Goal: Task Accomplishment & Management: Complete application form

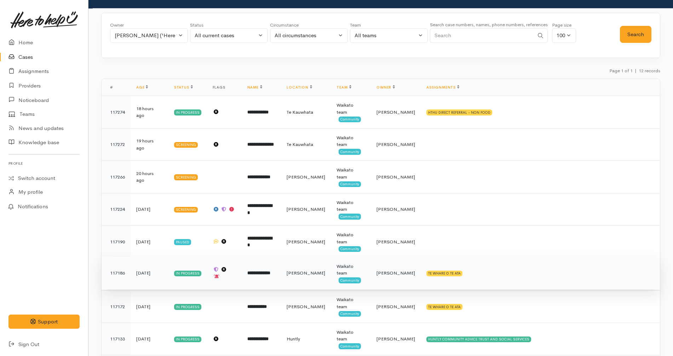
scroll to position [26, 0]
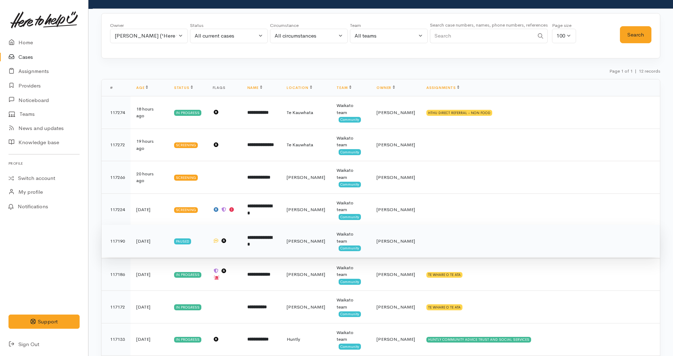
click at [272, 235] on b "**********" at bounding box center [259, 241] width 25 height 12
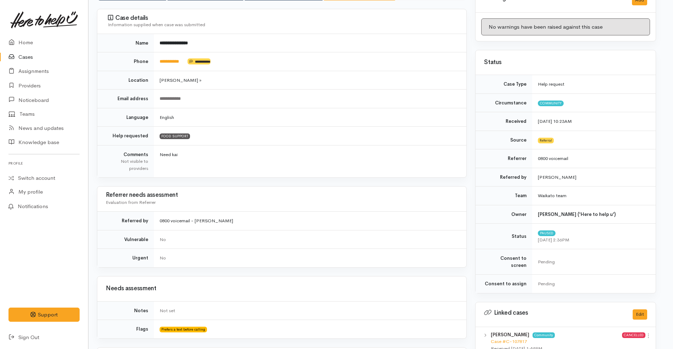
scroll to position [0, 4]
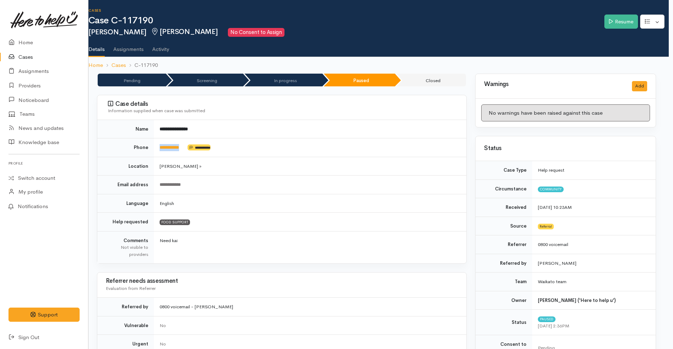
drag, startPoint x: 195, startPoint y: 150, endPoint x: 156, endPoint y: 146, distance: 39.1
click at [156, 146] on td "**********" at bounding box center [310, 147] width 313 height 19
copy td "**********"
click at [287, 159] on td "Hamilton »" at bounding box center [310, 166] width 313 height 19
click at [420, 210] on td "English" at bounding box center [310, 203] width 313 height 19
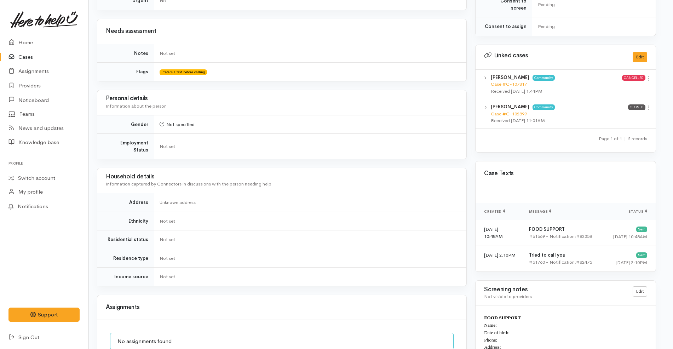
scroll to position [615, 4]
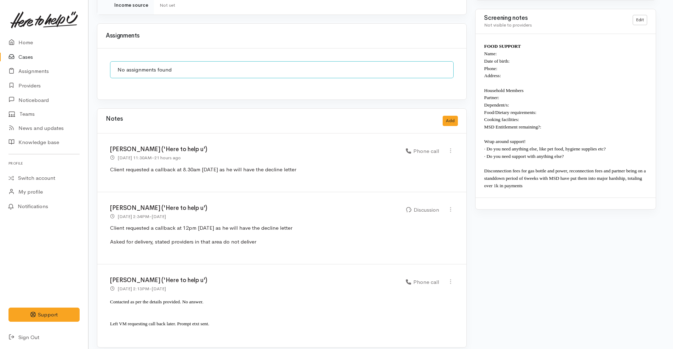
drag, startPoint x: 279, startPoint y: 167, endPoint x: 109, endPoint y: 169, distance: 169.2
click at [109, 169] on div "Katarina Daly ('Here to help u') 2 Sep 2025 11:30AM - 21 hours ago Phone call" at bounding box center [281, 162] width 369 height 59
copy p "Client requested a callback at 8.30am tomorrow as he will have the decline lett…"
click at [451, 148] on icon at bounding box center [451, 151] width 6 height 6
click at [448, 121] on div "Notes Add" at bounding box center [282, 121] width 352 height 15
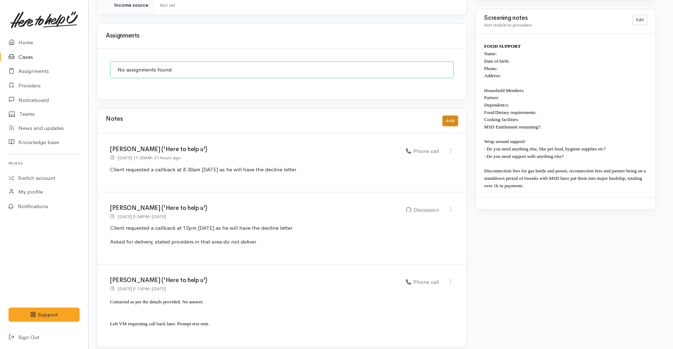
click at [448, 116] on button "Add" at bounding box center [450, 121] width 15 height 10
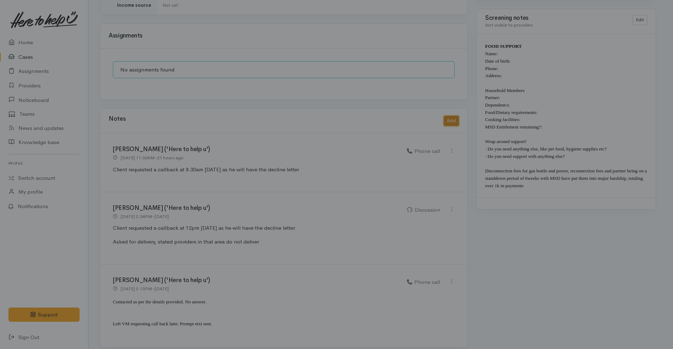
scroll to position [608, 1]
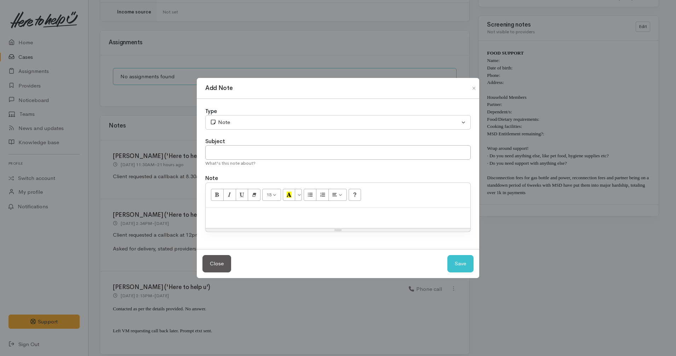
click at [341, 216] on p at bounding box center [338, 215] width 258 height 8
paste div
click at [288, 214] on span "Client requested a callback at 8.30am tomorrow as he will have the decline lett…" at bounding box center [302, 214] width 186 height 7
click at [309, 216] on span "Client requested a callback at 10am tomorrow as he will have the decline letter" at bounding box center [300, 214] width 182 height 7
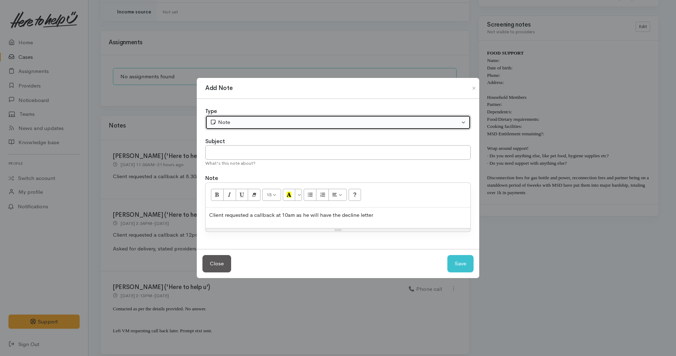
click at [297, 120] on div "Note" at bounding box center [335, 122] width 250 height 8
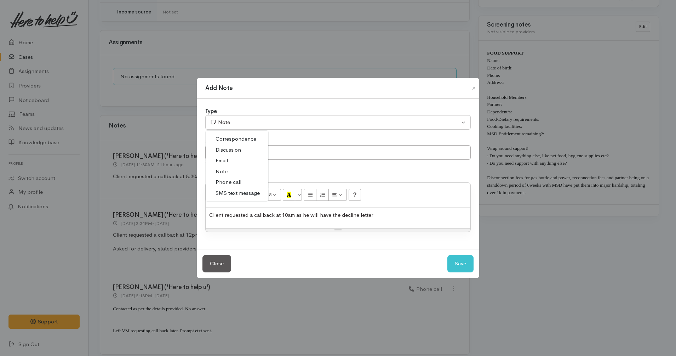
click at [237, 149] on span "Discussion" at bounding box center [228, 150] width 25 height 8
click at [460, 266] on button "Save" at bounding box center [461, 263] width 26 height 17
select select "1"
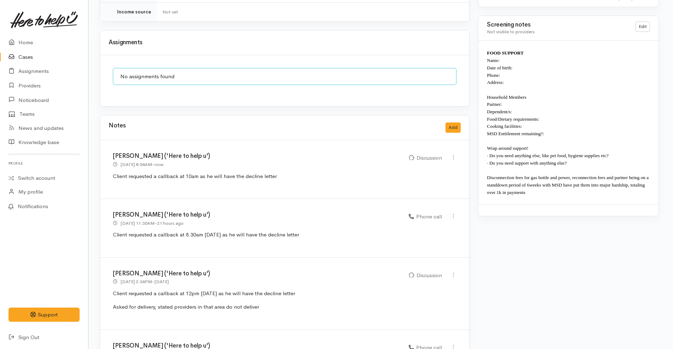
scroll to position [674, 1]
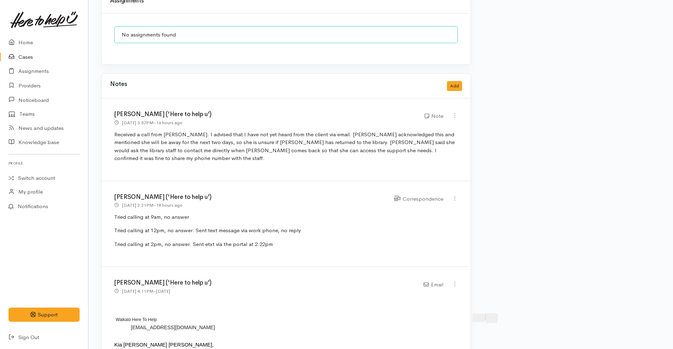
scroll to position [711, 0]
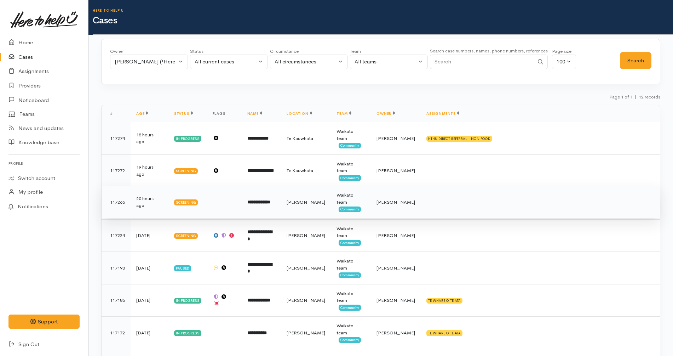
click at [270, 200] on b "**********" at bounding box center [258, 202] width 23 height 5
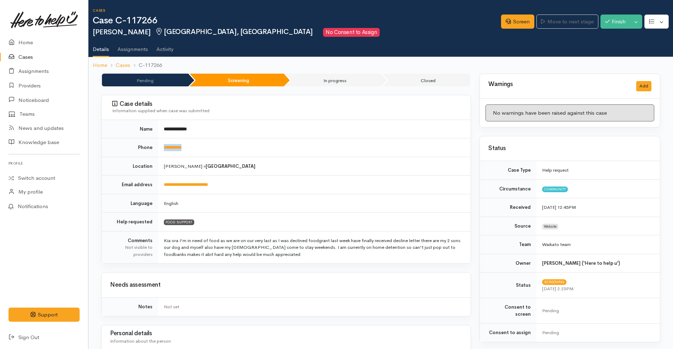
drag, startPoint x: 208, startPoint y: 153, endPoint x: 153, endPoint y: 142, distance: 56.7
click at [153, 142] on tr "**********" at bounding box center [286, 147] width 369 height 19
copy tr "**********"
click at [510, 26] on link "Screen" at bounding box center [517, 22] width 33 height 15
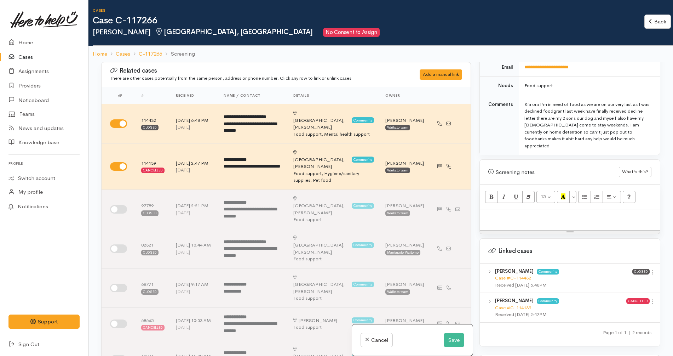
scroll to position [417, 0]
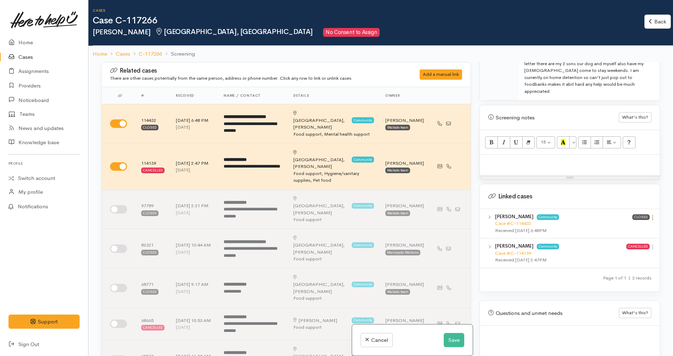
click at [650, 215] on icon at bounding box center [653, 218] width 6 height 6
click at [633, 226] on link "View case" at bounding box center [628, 231] width 56 height 11
click at [503, 158] on p at bounding box center [570, 162] width 173 height 8
paste div
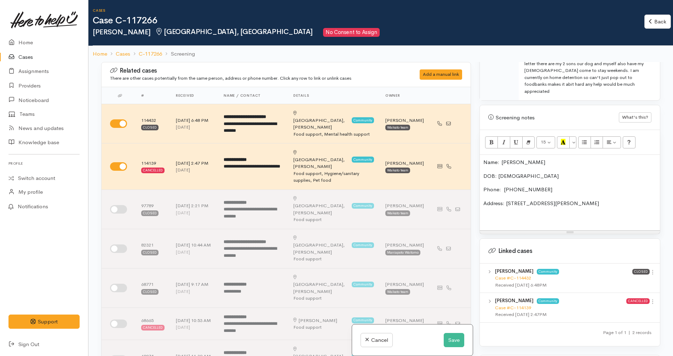
click at [516, 172] on p "DOB: 18.12.1985" at bounding box center [570, 176] width 173 height 8
copy p "/"
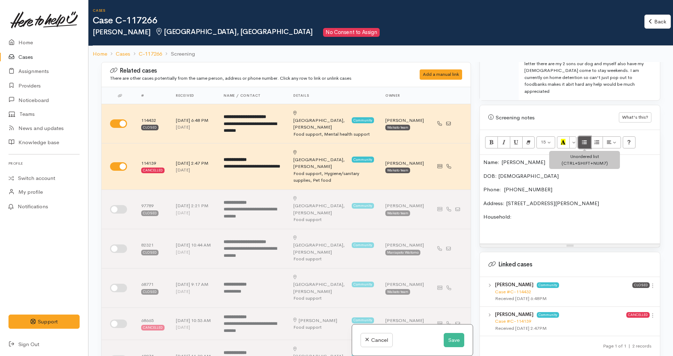
click at [582, 139] on icon "Unordered list (CTRL+SHIFT+NUM7)" at bounding box center [584, 142] width 5 height 6
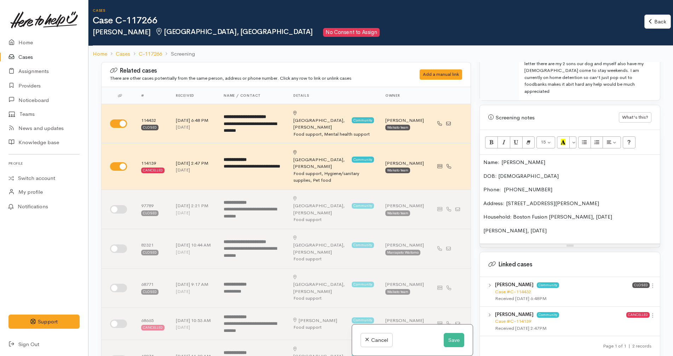
click at [514, 213] on p "Household: Boston Fusion Joseph, 12/05/2008" at bounding box center [570, 217] width 173 height 8
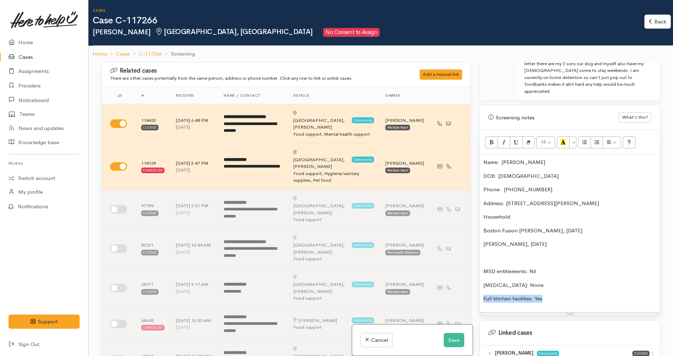
copy p "Full kitchen facilities: Yes"
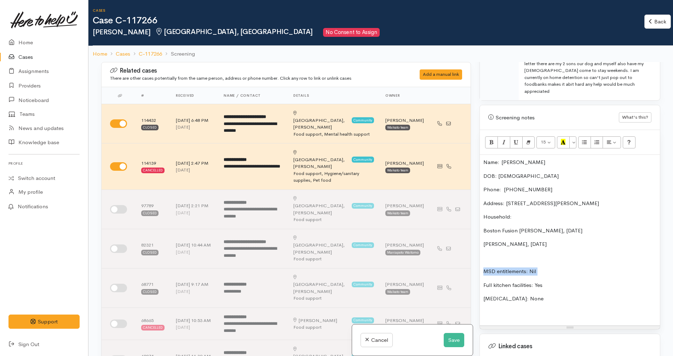
copy p "MSD entitlements: Nil"
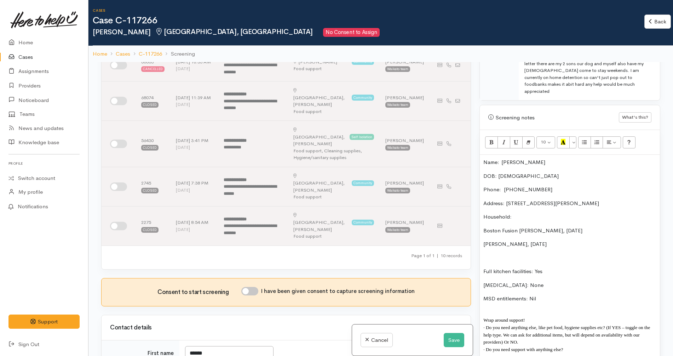
scroll to position [317, 0]
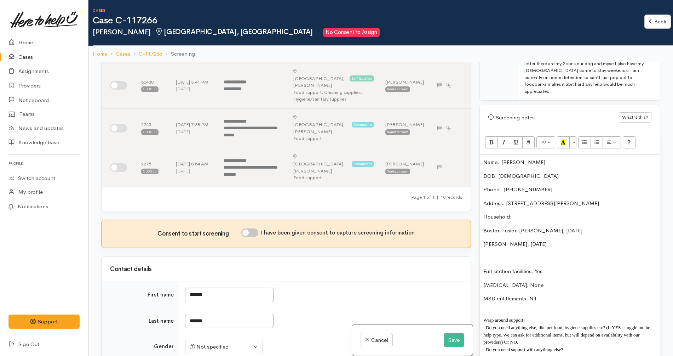
click at [253, 228] on input "I have been given consent to capture screening information" at bounding box center [249, 232] width 17 height 8
checkbox input "true"
click at [238, 343] on div "Not specified" at bounding box center [221, 347] width 62 height 8
select select "Female"
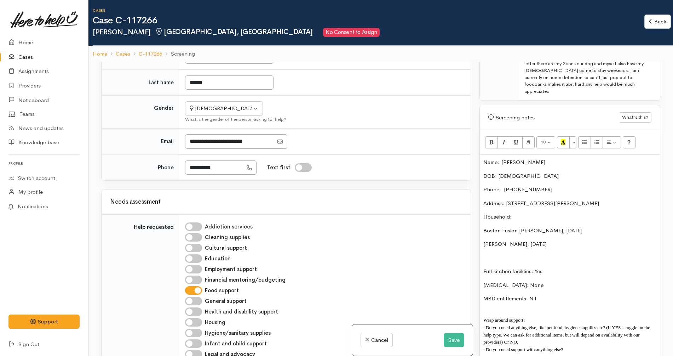
click at [312, 307] on div "Health and disability support" at bounding box center [323, 311] width 277 height 8
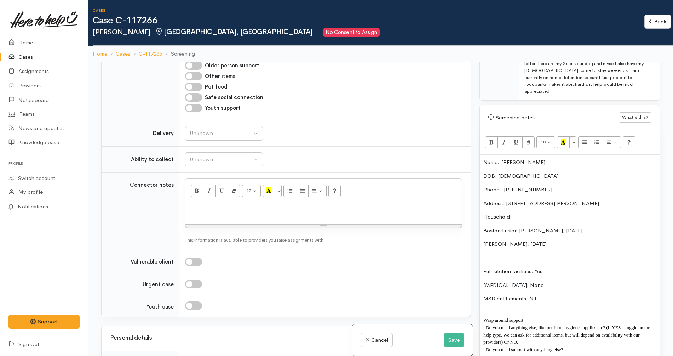
scroll to position [864, 0]
click at [312, 302] on div at bounding box center [323, 306] width 277 height 8
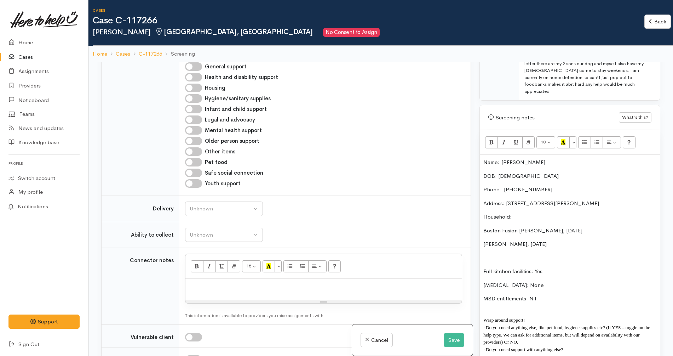
click at [245, 196] on td "Unknown Delivery needed Delivery preferred No Unknown" at bounding box center [325, 209] width 291 height 26
click at [242, 201] on button "Unknown" at bounding box center [224, 208] width 78 height 15
click at [218, 269] on link "No" at bounding box center [224, 274] width 77 height 11
select select "1"
click at [234, 231] on div "Unknown" at bounding box center [221, 235] width 62 height 8
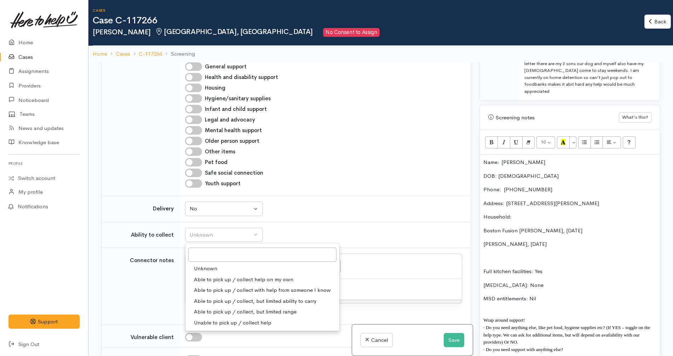
click at [227, 274] on link "Able to pick up / collect help on my own" at bounding box center [263, 279] width 154 height 11
select select "2"
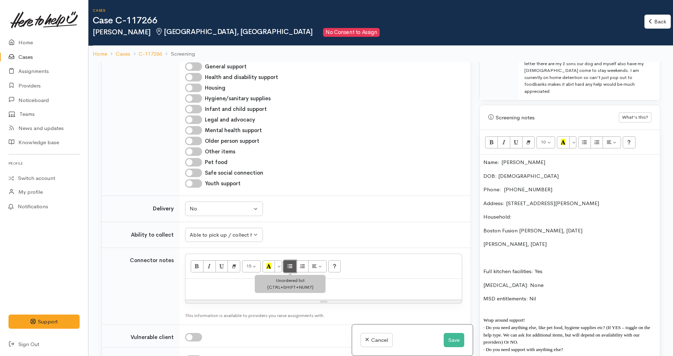
click at [293, 260] on button "Unordered list (CTRL+SHIFT+NUM7)" at bounding box center [290, 266] width 13 height 12
paste div
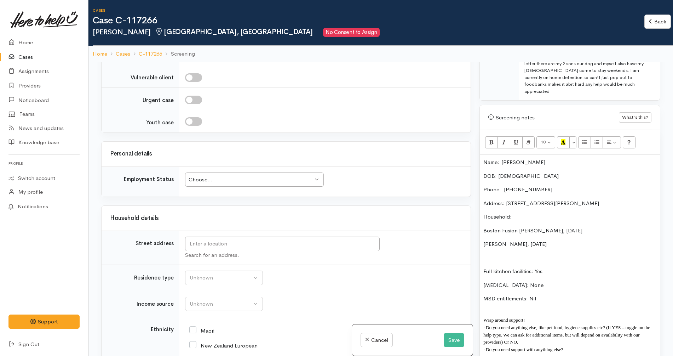
scroll to position [1048, 0]
click at [256, 238] on input "text" at bounding box center [282, 245] width 195 height 15
paste input "7 Douglas Crescent Fairfield Hamilton"
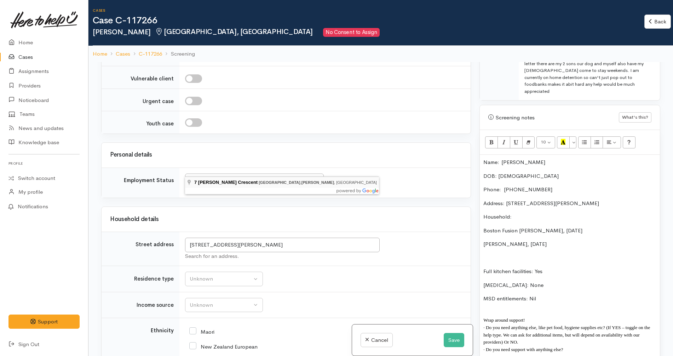
type input "7 Douglas Crescent, Fairfield, Hamilton, New Zealand"
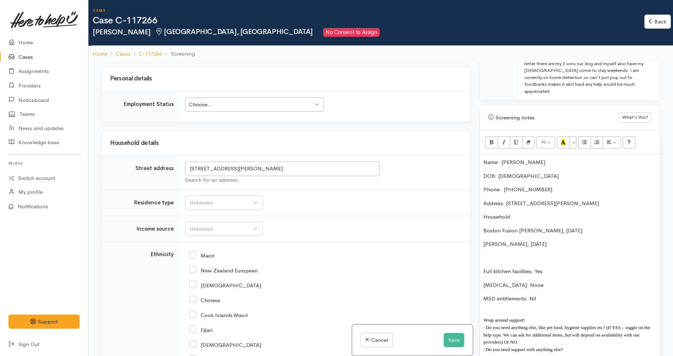
scroll to position [1054, 0]
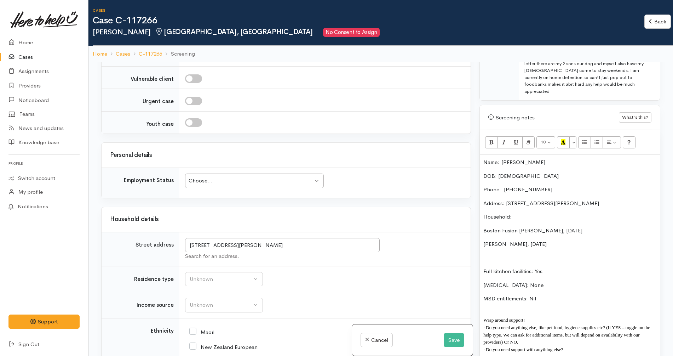
click at [259, 177] on div "Choose..." at bounding box center [251, 181] width 125 height 8
click at [217, 275] on div "Unknown" at bounding box center [221, 279] width 62 height 8
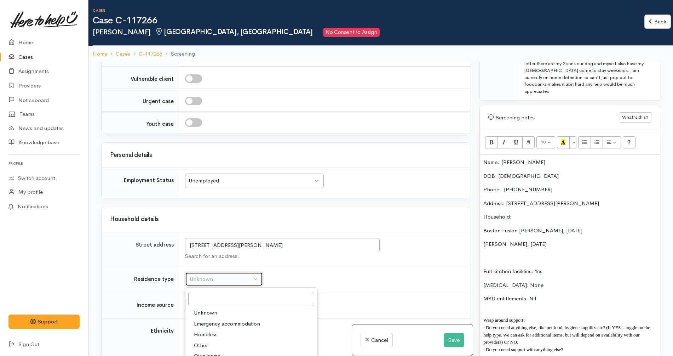
select select "2"
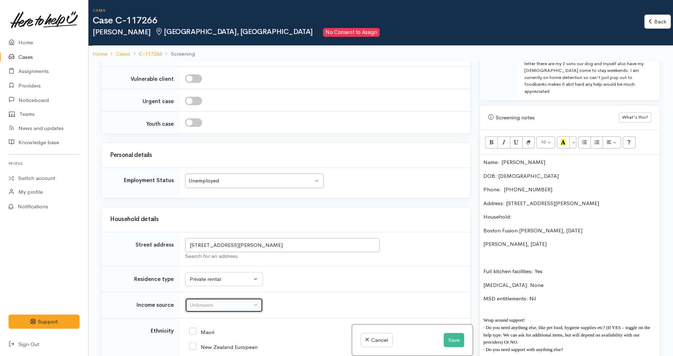
click at [232, 301] on div "Unknown" at bounding box center [221, 305] width 62 height 8
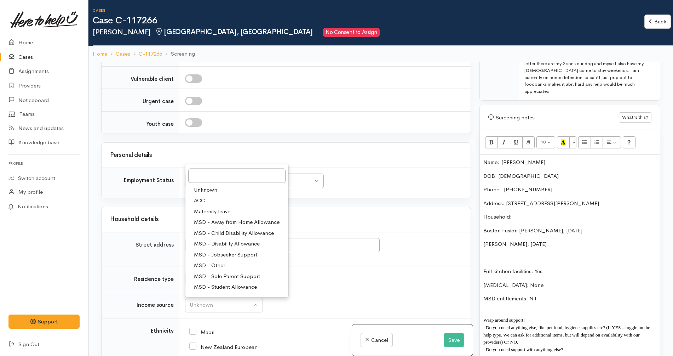
click at [235, 250] on span "MSD - Jobseeker Support" at bounding box center [225, 254] width 63 height 8
select select "4"
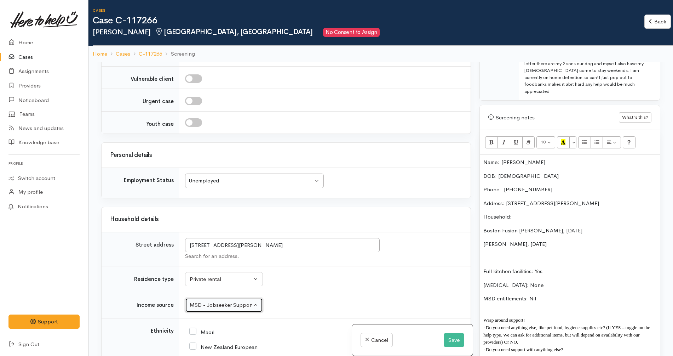
scroll to position [1170, 0]
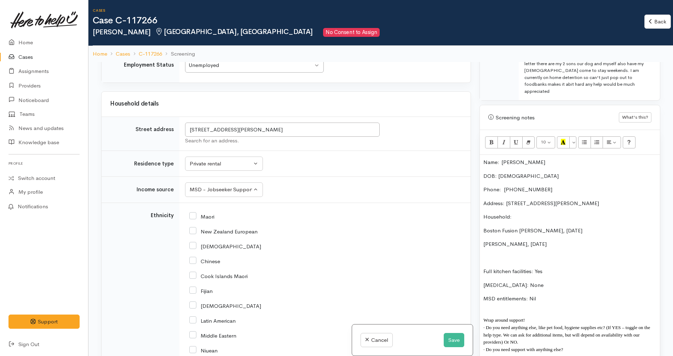
click at [211, 213] on input "Maori" at bounding box center [201, 216] width 25 height 6
checkbox input "true"
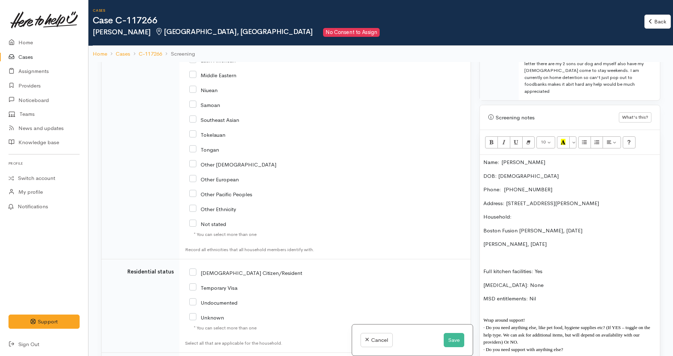
scroll to position [1431, 0]
click at [236, 268] on input "NZ Citizen/Resident" at bounding box center [245, 271] width 113 height 6
checkbox input "true"
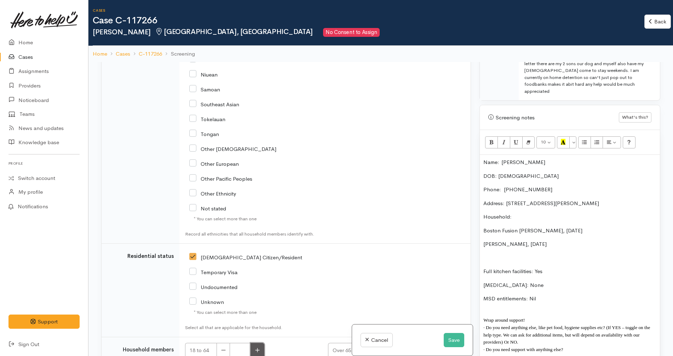
click at [256, 347] on icon "button" at bounding box center [257, 349] width 5 height 5
type input "1"
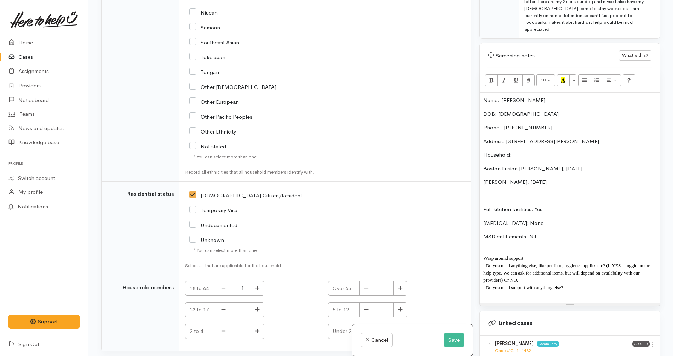
click at [588, 165] on p "Boston Fusion Joseph, 12/05/2008" at bounding box center [570, 169] width 173 height 8
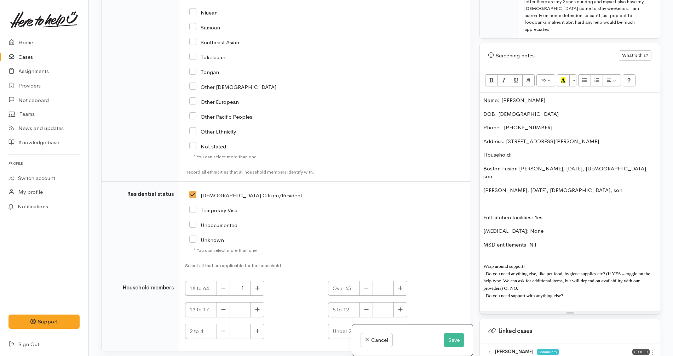
scroll to position [461, 0]
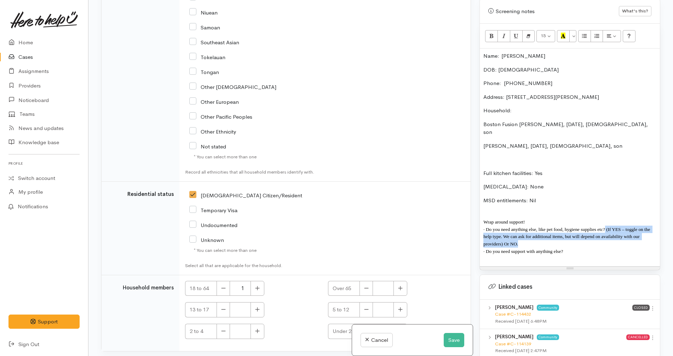
drag, startPoint x: 606, startPoint y: 223, endPoint x: 605, endPoint y: 207, distance: 15.6
click at [605, 226] on p "· Do you need anything else, like pet food, hygiene supplies etc? (If YES – tog…" at bounding box center [570, 237] width 173 height 22
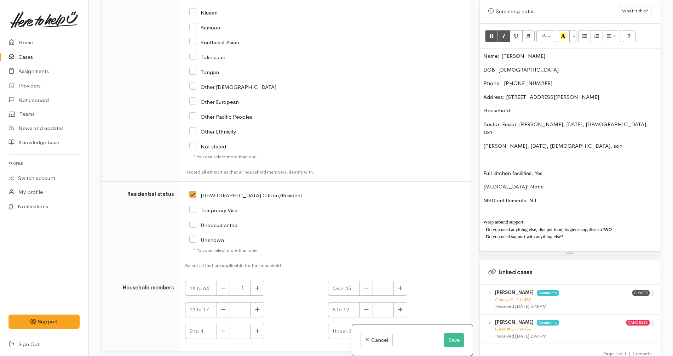
copy icon "NO"
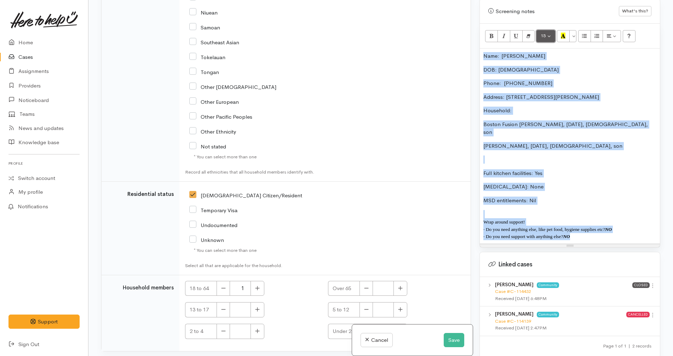
click at [550, 30] on button "15" at bounding box center [546, 36] width 19 height 12
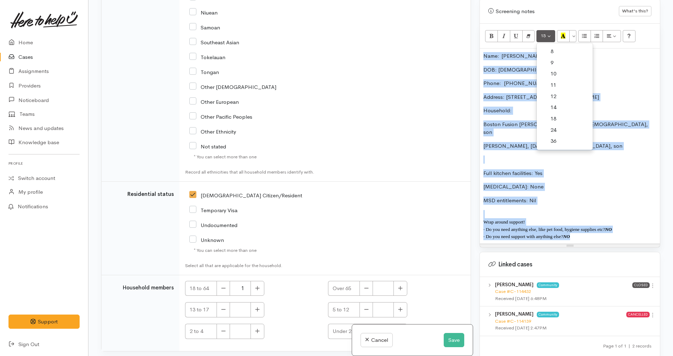
click at [562, 102] on link "14" at bounding box center [565, 107] width 56 height 11
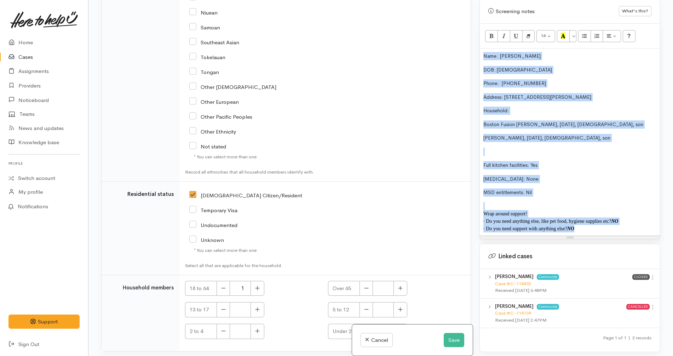
click at [589, 225] on p "· Do you need support with anything else? NO" at bounding box center [570, 228] width 173 height 7
drag, startPoint x: 592, startPoint y: 218, endPoint x: 472, endPoint y: 34, distance: 220.1
click at [472, 34] on div "Related cases There are other cases potentially from the same person, address o…" at bounding box center [381, 178] width 568 height 356
click at [485, 121] on span "Boston Fusion Joseph, 12/05/2008, 17 years old, son" at bounding box center [564, 124] width 160 height 6
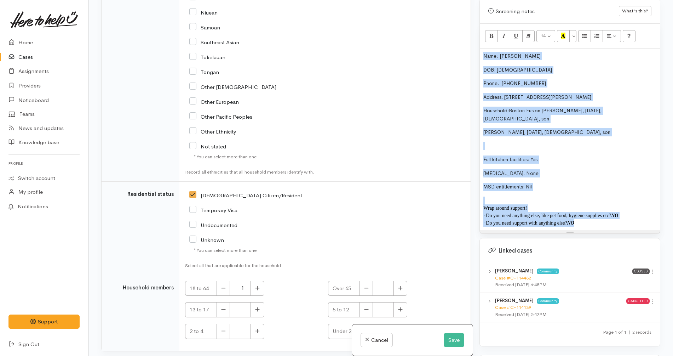
drag, startPoint x: 590, startPoint y: 203, endPoint x: 472, endPoint y: 11, distance: 226.0
click at [472, 11] on div "Related cases There are other cases potentially from the same person, address o…" at bounding box center [381, 178] width 568 height 356
copy div "Name:  Kirsty Shellyanna Joseph DOB: 18/12/1985 Phone:   0211401343 Address: 7 …"
click at [502, 53] on span "Name:  Kirsty Shellyanna Joseph" at bounding box center [512, 56] width 57 height 6
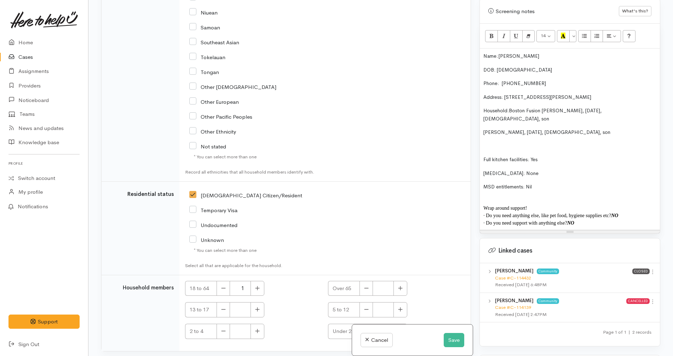
click at [500, 67] on span "DOB: 18/12/1985" at bounding box center [518, 70] width 69 height 6
click at [504, 80] on span "Phone:   0211401343" at bounding box center [515, 83] width 63 height 6
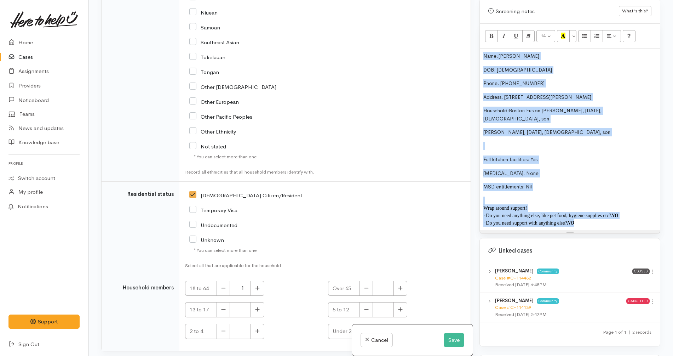
drag, startPoint x: 581, startPoint y: 201, endPoint x: 476, endPoint y: 29, distance: 201.4
click at [476, 29] on div "Warnings Add No warnings have been raised against this case Add Warning Title ●…" at bounding box center [569, 178] width 189 height 356
copy div "Name: Kirsty Shellyanna Joseph DOB: 18/12/1985 Phone:  0211401343 Address: 7 Do…"
click at [400, 307] on icon "button" at bounding box center [400, 309] width 5 height 5
type input "1"
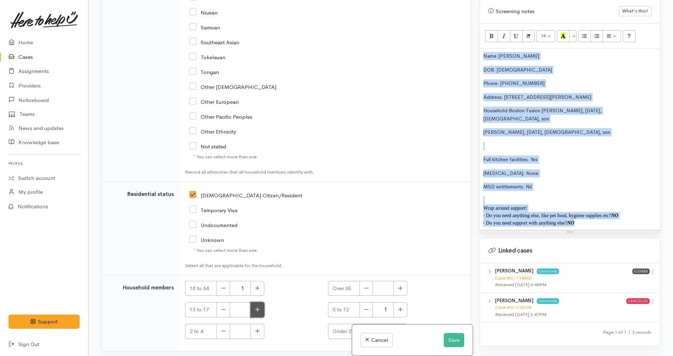
click at [259, 302] on button "button" at bounding box center [258, 309] width 14 height 15
type input "1"
checkbox input "true"
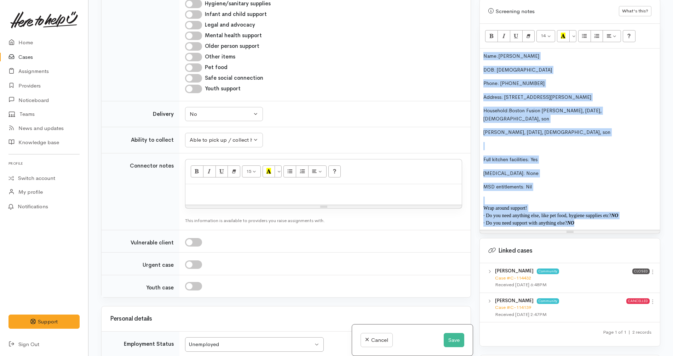
scroll to position [822, 0]
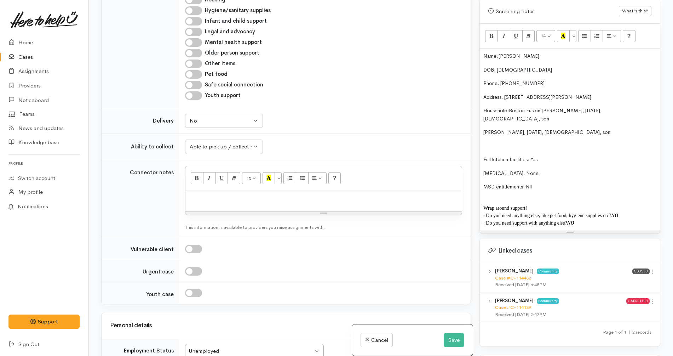
click at [295, 191] on div at bounding box center [324, 201] width 277 height 21
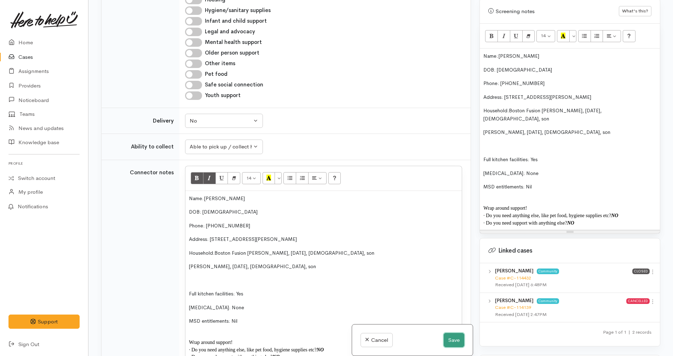
click at [453, 342] on button "Save" at bounding box center [454, 340] width 21 height 15
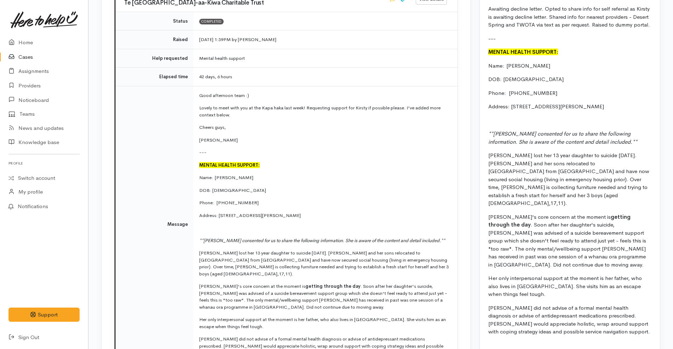
scroll to position [743, 0]
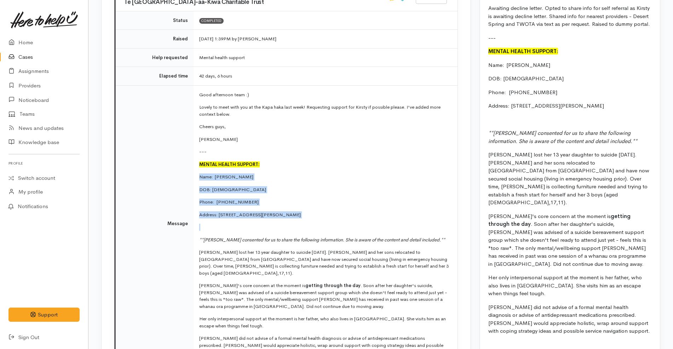
drag, startPoint x: 201, startPoint y: 172, endPoint x: 352, endPoint y: 211, distance: 156.6
click at [352, 211] on td "Good afternoon team :) Lovely to meet with you at the Kapa haka last week! Requ…" at bounding box center [326, 223] width 264 height 276
copy td "Name:  Kirsty Shellyanna Joseph DOB: 18.12.1985 Phone:   0211401343 Address: 7 …"
click at [319, 211] on p "Address: [STREET_ADDRESS][PERSON_NAME]" at bounding box center [324, 214] width 250 height 7
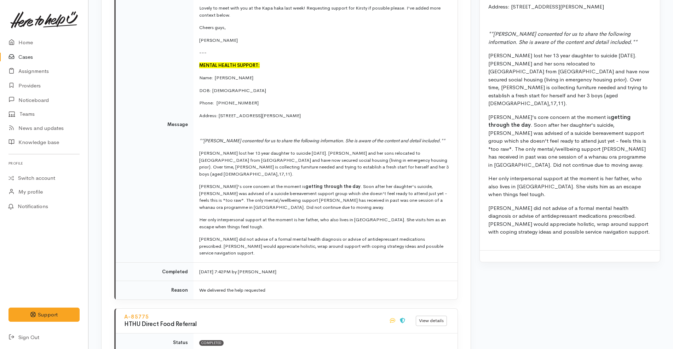
scroll to position [843, 0]
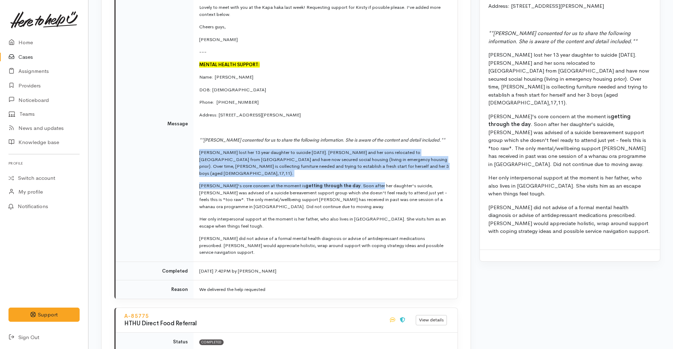
drag, startPoint x: 355, startPoint y: 164, endPoint x: 197, endPoint y: 147, distance: 159.5
click at [197, 147] on td "Good afternoon team :) Lovely to meet with you at the Kapa haka last week! Requ…" at bounding box center [326, 123] width 264 height 276
copy td "Kirsty lost her 13 year daughter to suicide 3 months ago. Kirsty and her sons r…"
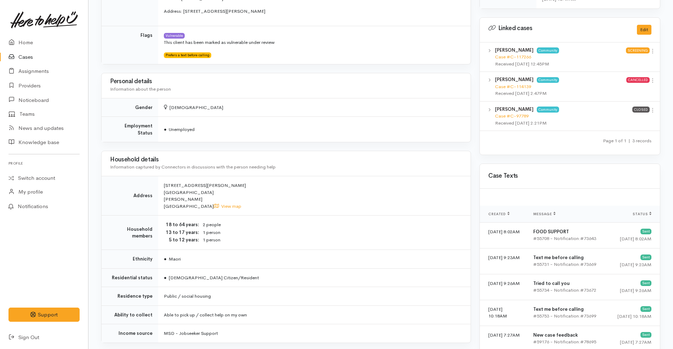
scroll to position [335, 0]
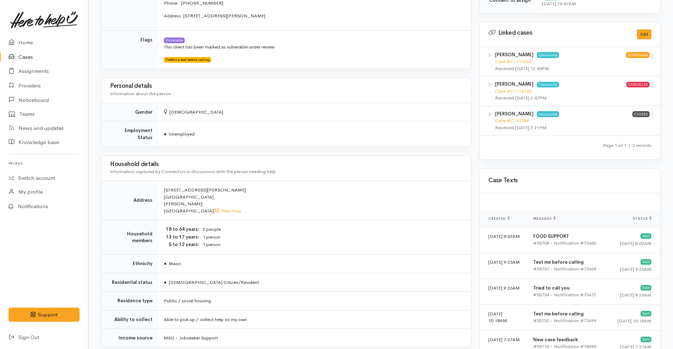
click at [296, 156] on div "Household details Information captured by Connectors in discussions with the pe…" at bounding box center [286, 168] width 369 height 25
click at [274, 201] on td "7 Douglas Crescent Fairfield Hamilton New Zealand View map" at bounding box center [314, 200] width 313 height 39
drag, startPoint x: 198, startPoint y: 194, endPoint x: 158, endPoint y: 182, distance: 42.3
click at [158, 182] on tr "Address 7 Douglas Crescent Fairfield Hamilton New Zealand View map" at bounding box center [286, 200] width 369 height 39
copy tr "7 Douglas Crescent Fairfield Hamilton"
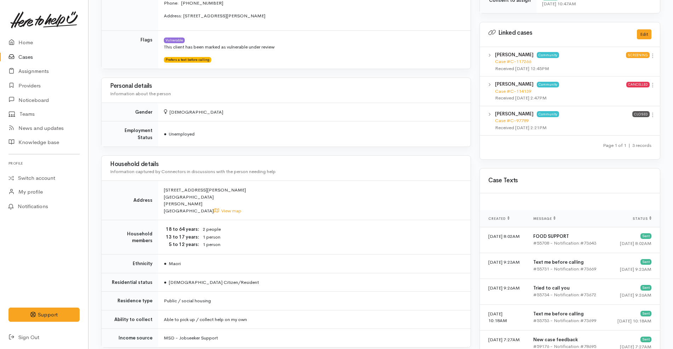
click at [266, 116] on td "Female" at bounding box center [314, 112] width 313 height 19
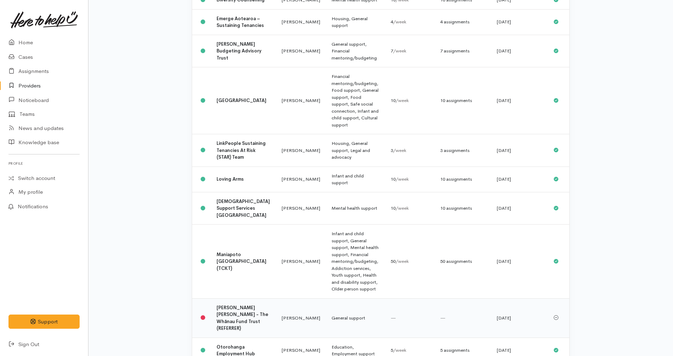
scroll to position [490, 0]
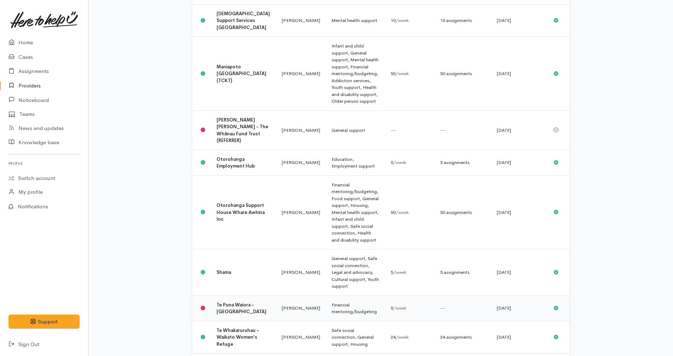
click at [326, 295] on td "Financial mentoring/budgeting" at bounding box center [355, 307] width 59 height 25
